Goal: Book appointment/travel/reservation

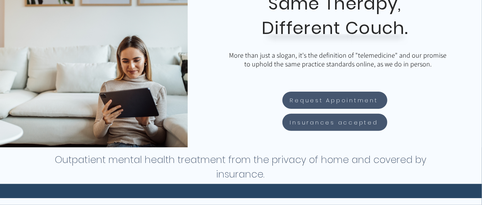
scroll to position [130, 0]
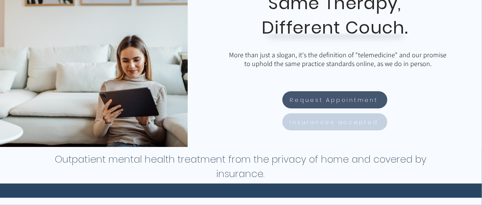
click at [327, 124] on span "Insurances accepted" at bounding box center [334, 121] width 88 height 9
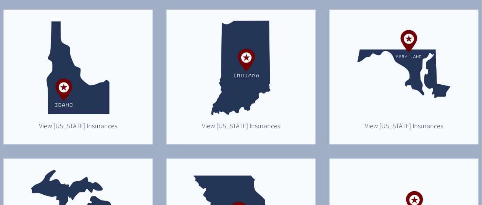
scroll to position [372, 0]
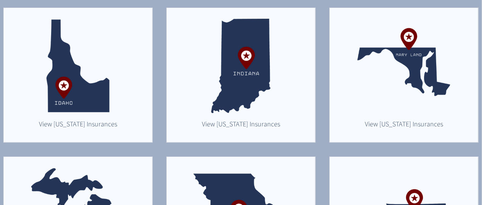
click at [392, 92] on img "main content" at bounding box center [403, 66] width 95 height 95
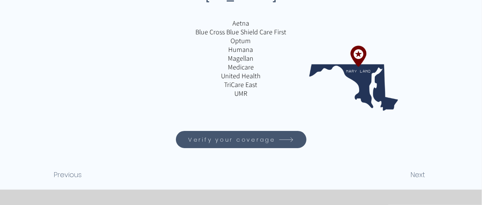
scroll to position [138, 0]
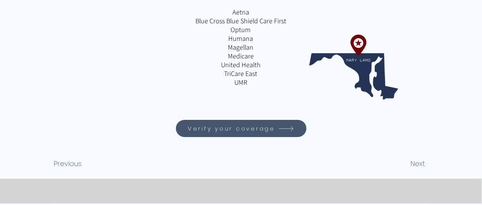
click at [279, 136] on link "Verify your coverage" at bounding box center [241, 128] width 130 height 17
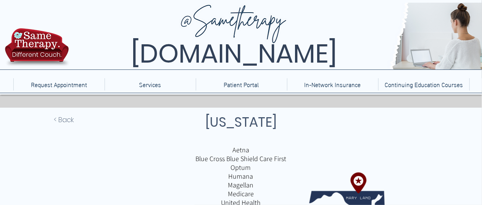
scroll to position [138, 0]
